Goal: Information Seeking & Learning: Learn about a topic

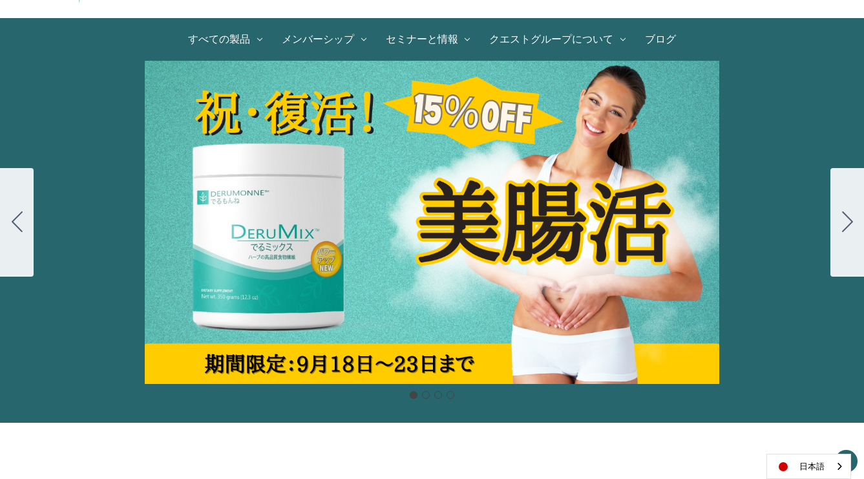
scroll to position [108, 0]
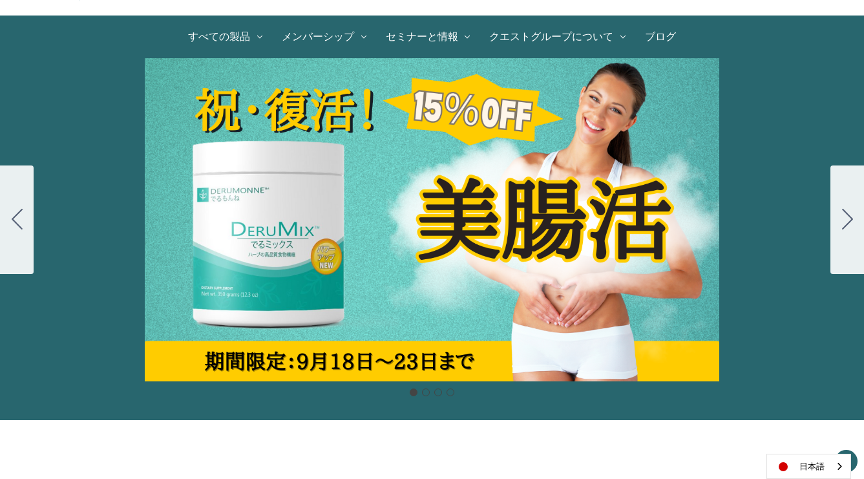
click at [848, 226] on icon "Go to slide 2" at bounding box center [847, 219] width 11 height 21
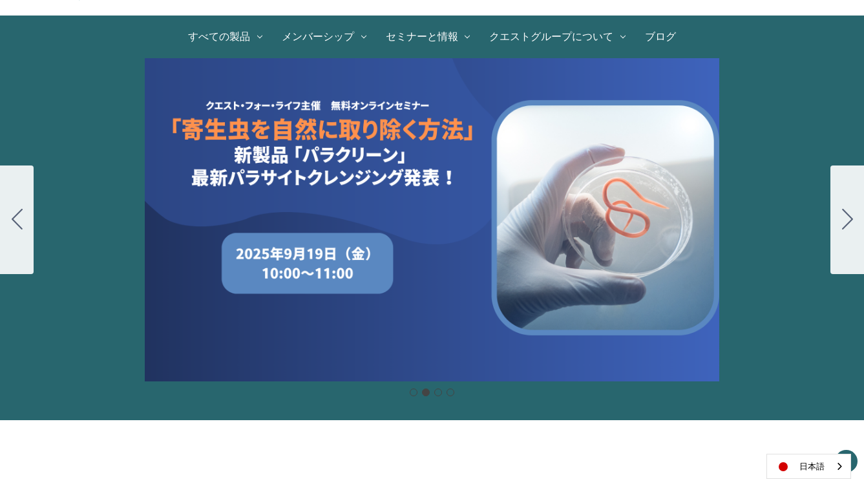
click at [848, 226] on icon "Go to slide 3" at bounding box center [847, 219] width 11 height 21
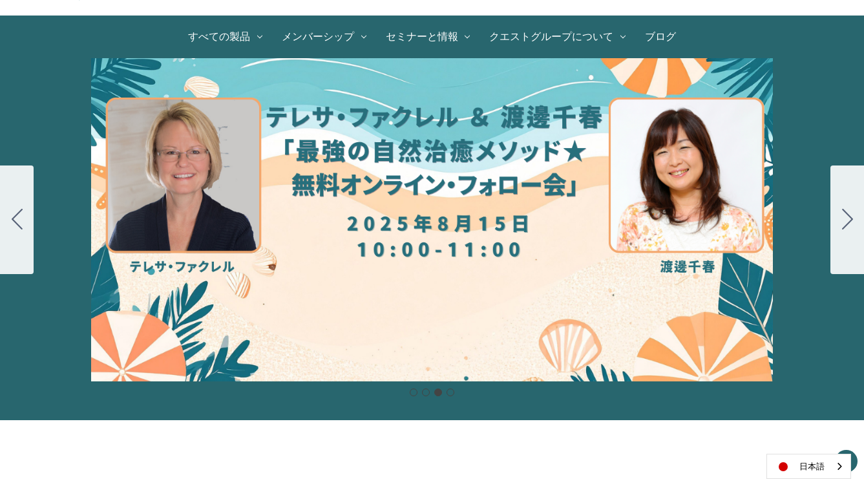
click at [848, 226] on icon "Go to slide 4" at bounding box center [847, 219] width 11 height 21
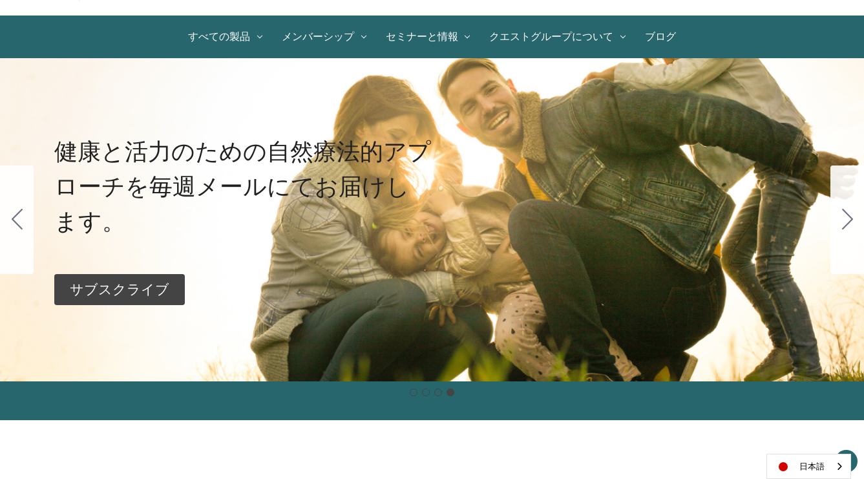
click at [848, 226] on icon "Go to slide 1" at bounding box center [847, 219] width 11 height 21
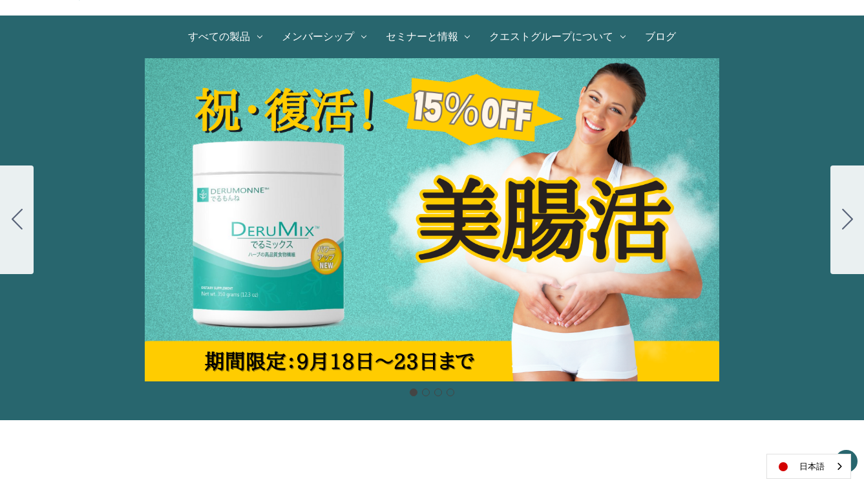
click at [848, 226] on icon "Go to slide 2" at bounding box center [847, 219] width 11 height 21
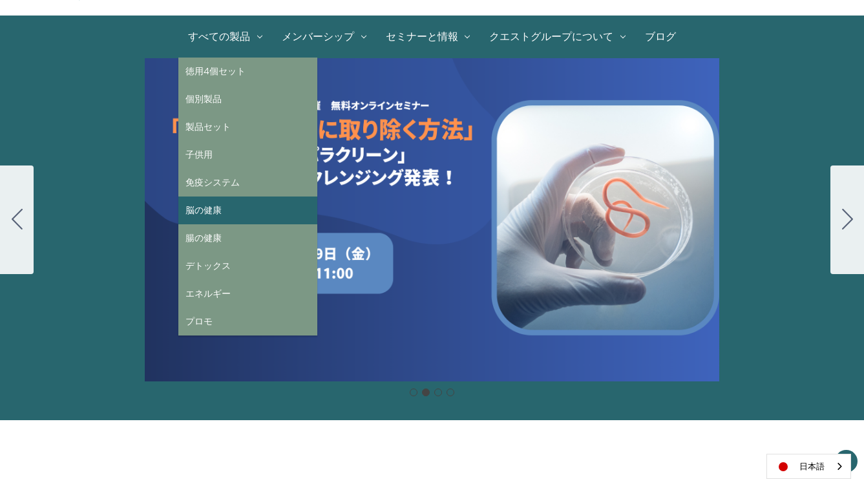
click at [210, 207] on link "脳の健康" at bounding box center [247, 210] width 139 height 28
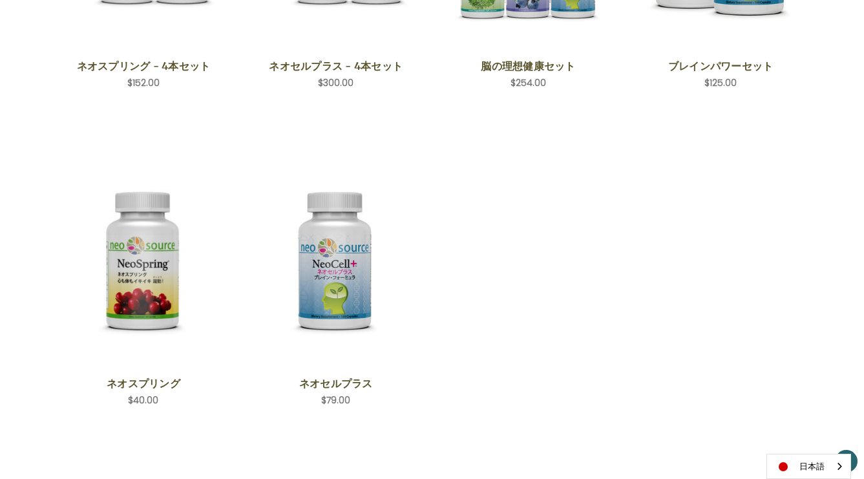
scroll to position [404, 0]
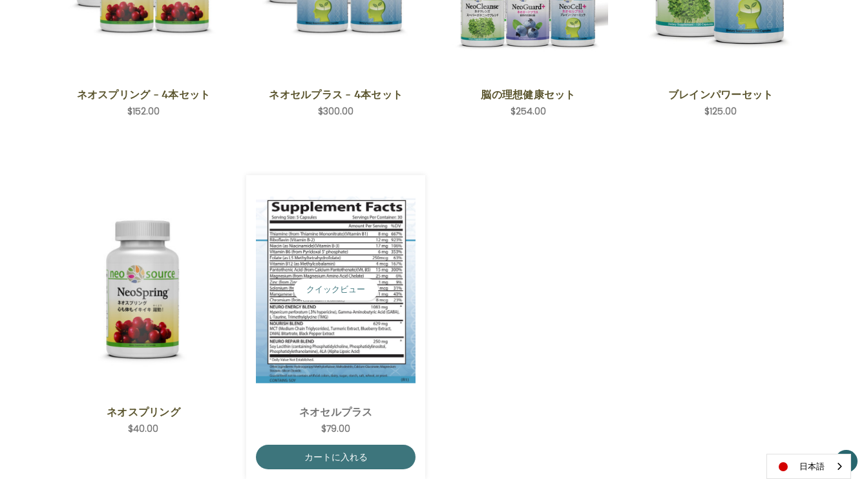
click at [343, 342] on img "NeoCell Plus,$79.00\a" at bounding box center [336, 289] width 160 height 186
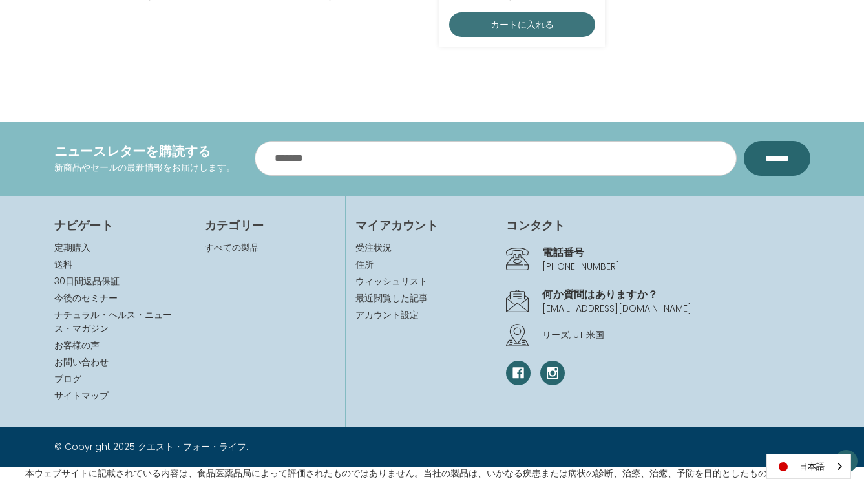
scroll to position [1260, 0]
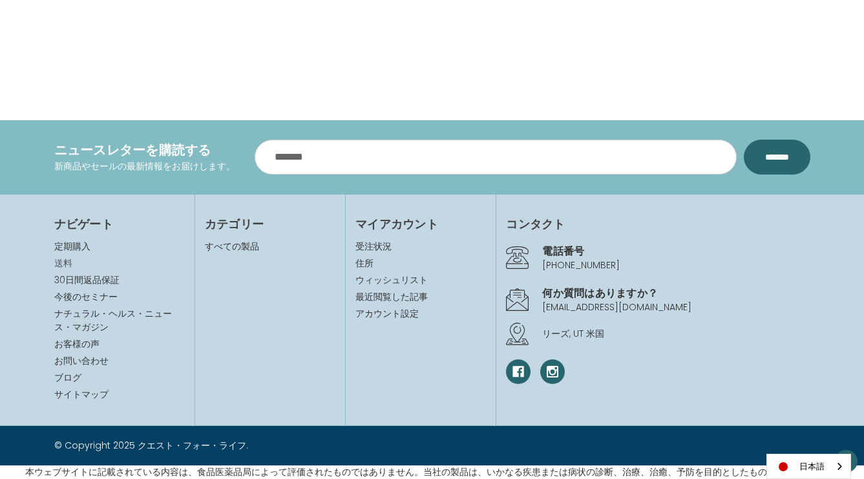
click at [65, 262] on link "送料" at bounding box center [63, 262] width 18 height 13
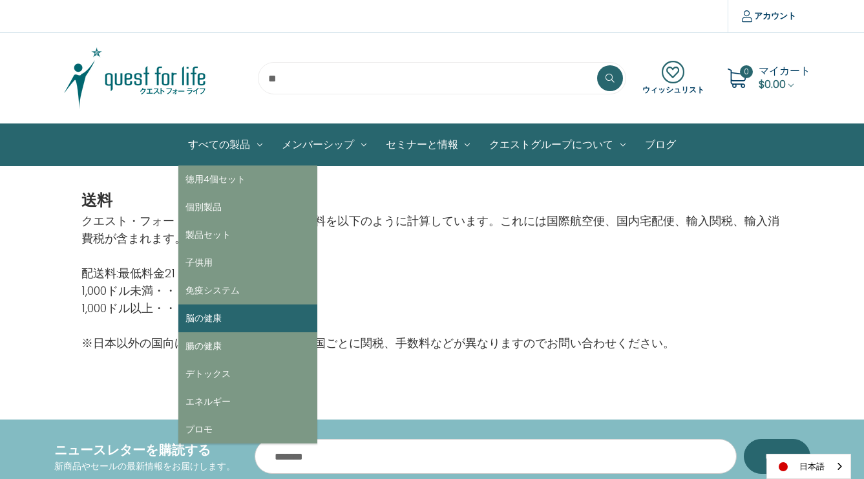
click at [215, 320] on link "脳の健康" at bounding box center [247, 318] width 139 height 28
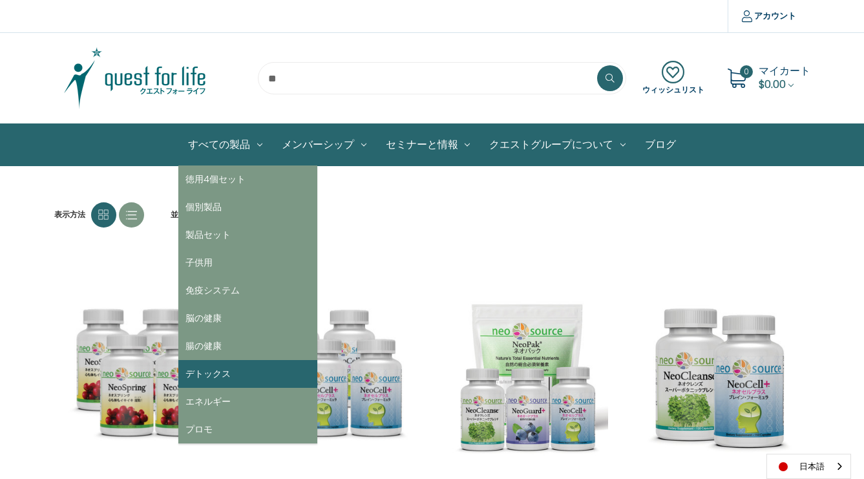
click at [220, 373] on link "デトックス" at bounding box center [247, 374] width 139 height 28
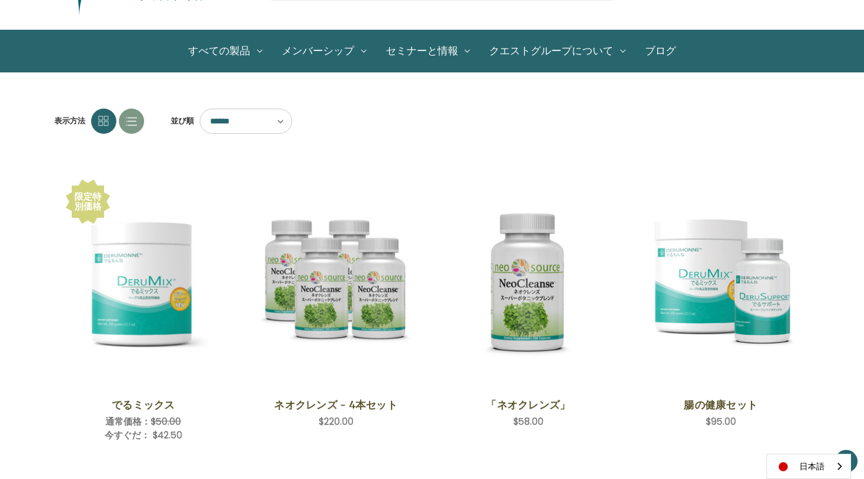
scroll to position [110, 0]
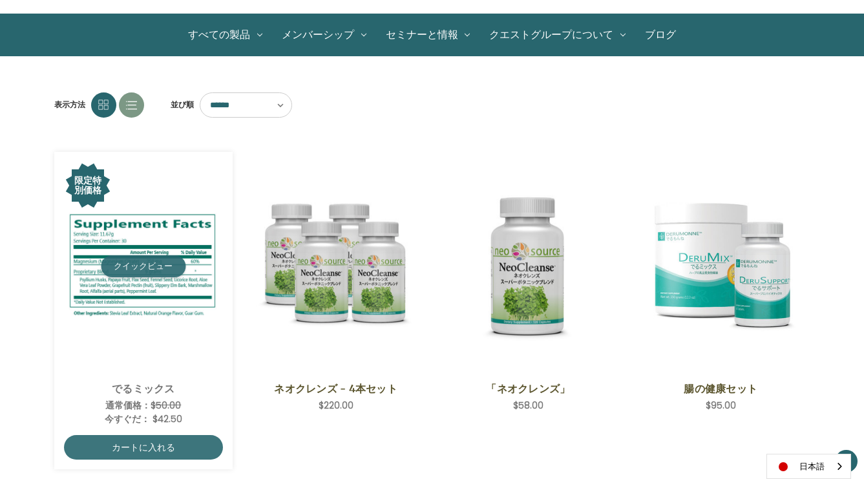
click at [164, 269] on button "クイックビュー" at bounding box center [143, 266] width 85 height 22
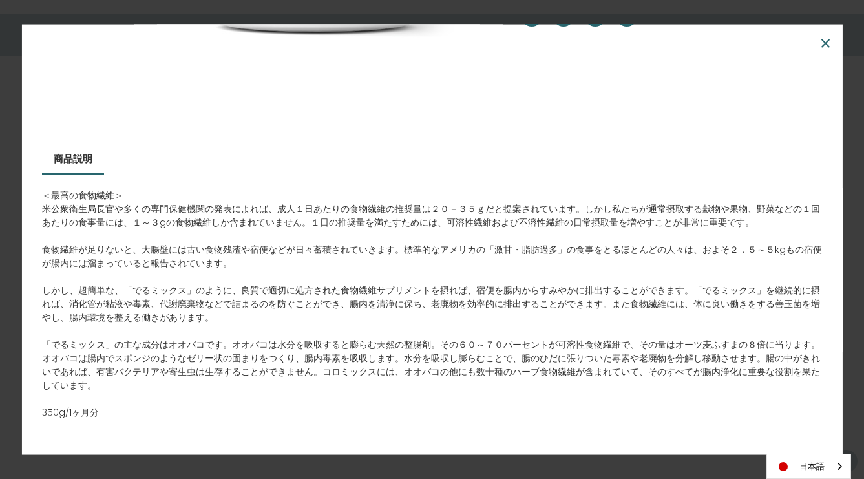
scroll to position [378, 0]
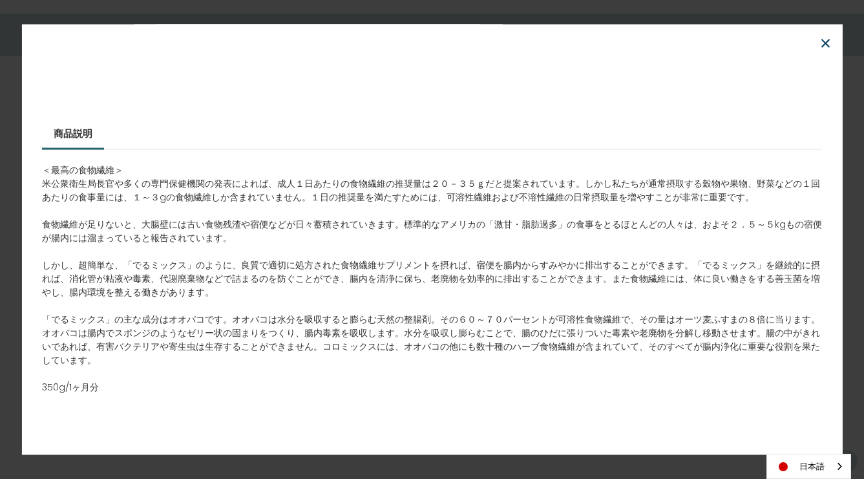
click at [828, 37] on span "×" at bounding box center [825, 43] width 12 height 29
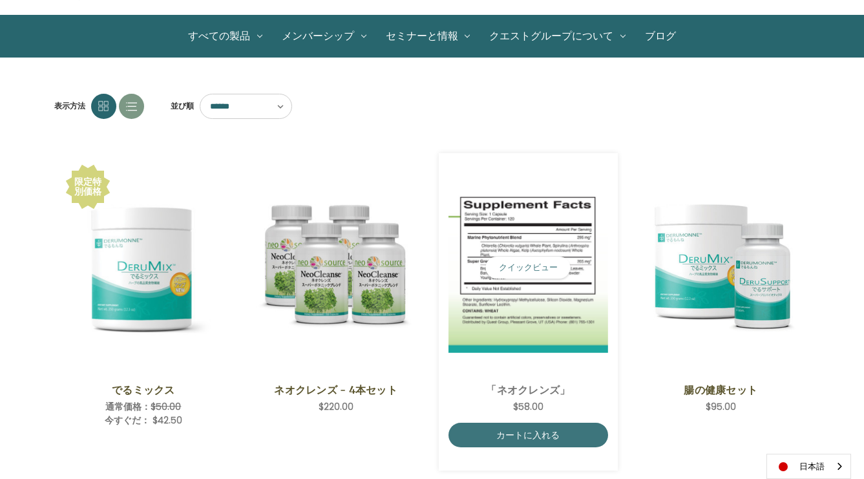
scroll to position [0, 0]
